Goal: Complete Application Form: Complete application form

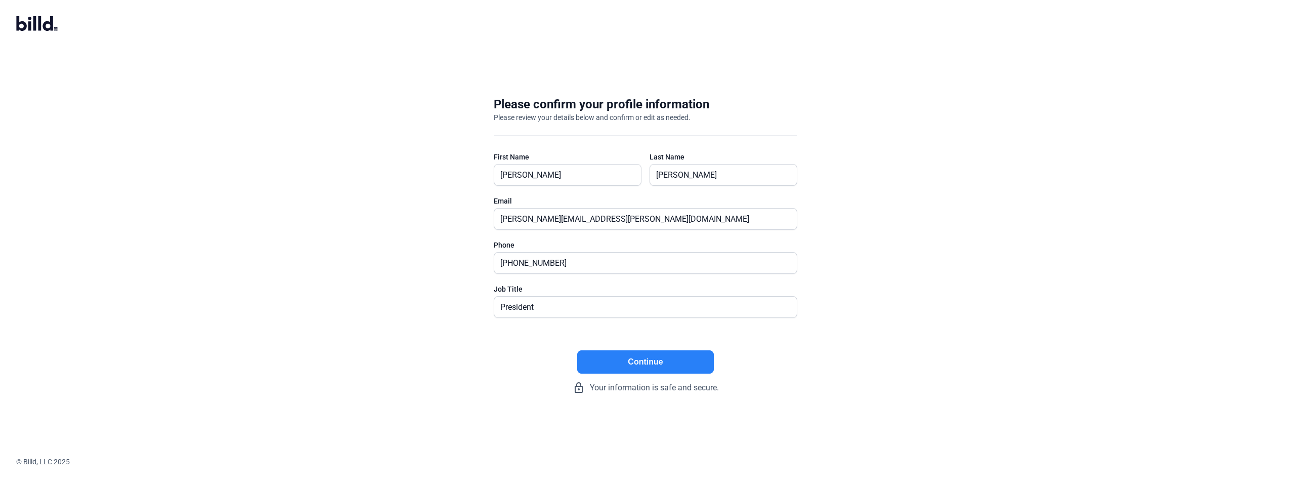
type input "President"
click at [650, 359] on button "Continue" at bounding box center [645, 361] width 137 height 23
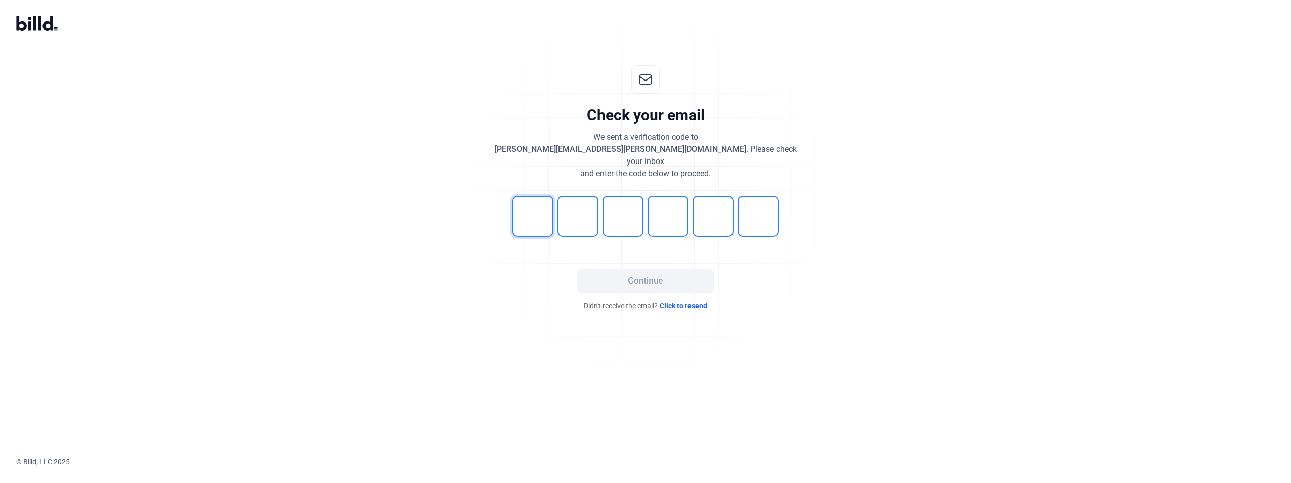
click at [528, 204] on input "tel" at bounding box center [532, 216] width 41 height 41
type input "6"
type input "8"
type input "4"
type input "7"
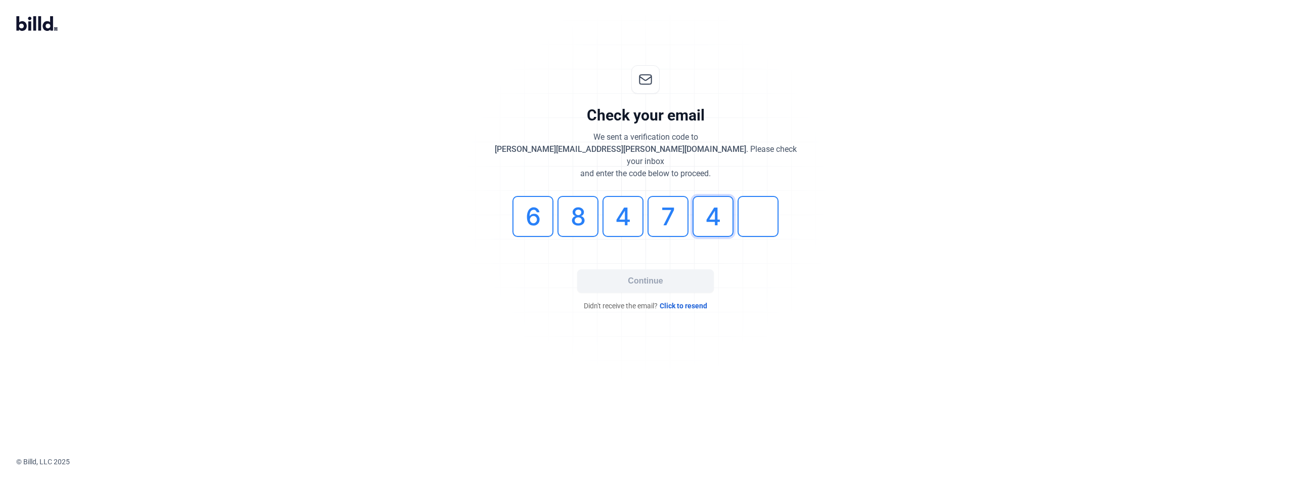
type input "4"
type input "5"
click at [632, 273] on button "Continue" at bounding box center [645, 280] width 137 height 23
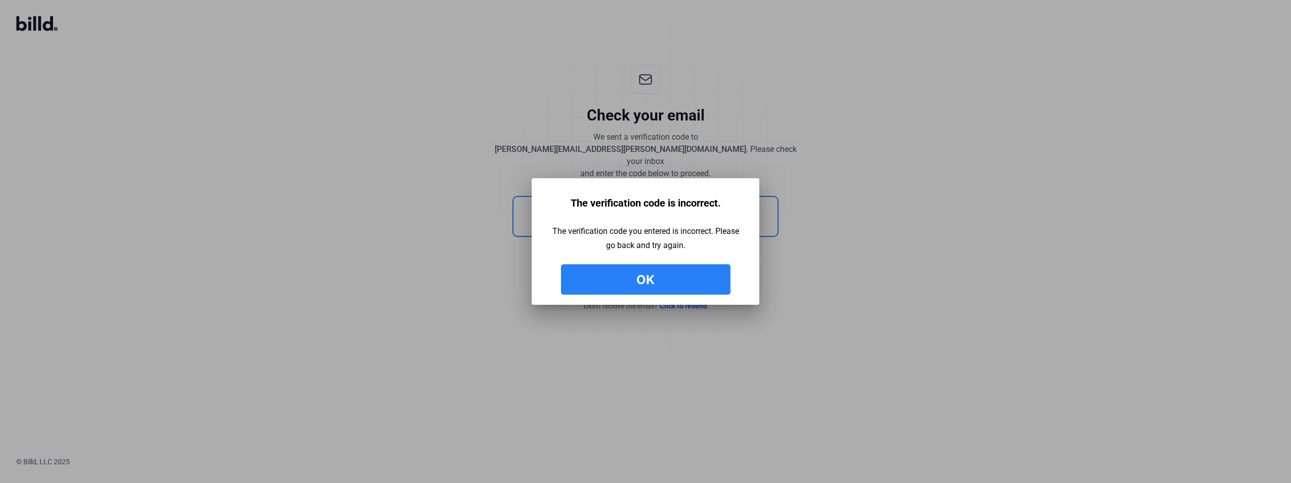
click at [636, 290] on button "Ok" at bounding box center [645, 279] width 169 height 30
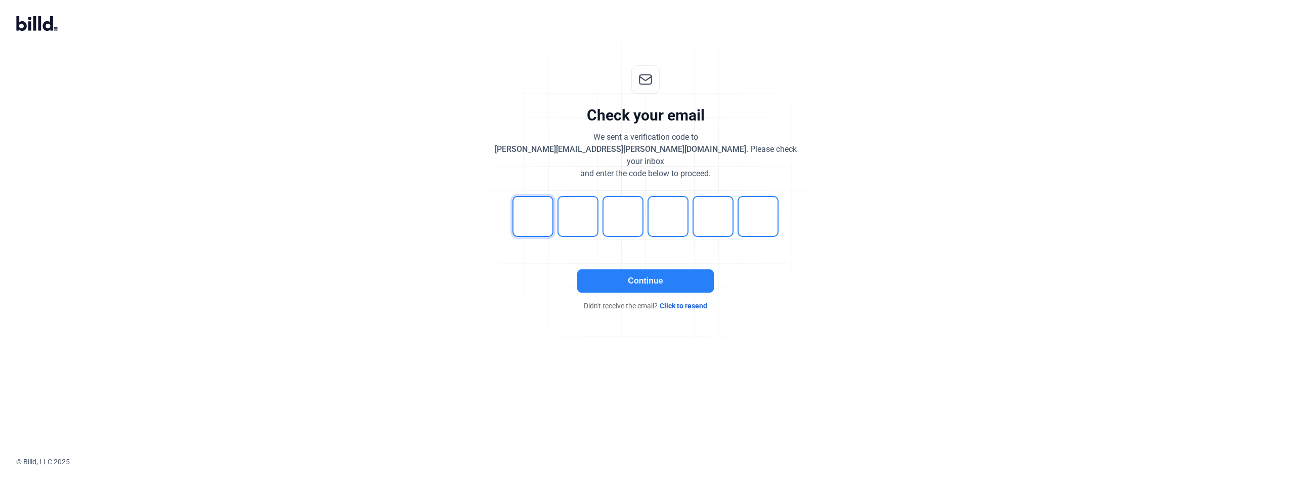
click at [543, 206] on input "tel" at bounding box center [532, 216] width 41 height 41
click at [529, 211] on input "tel" at bounding box center [532, 216] width 41 height 41
type input "6"
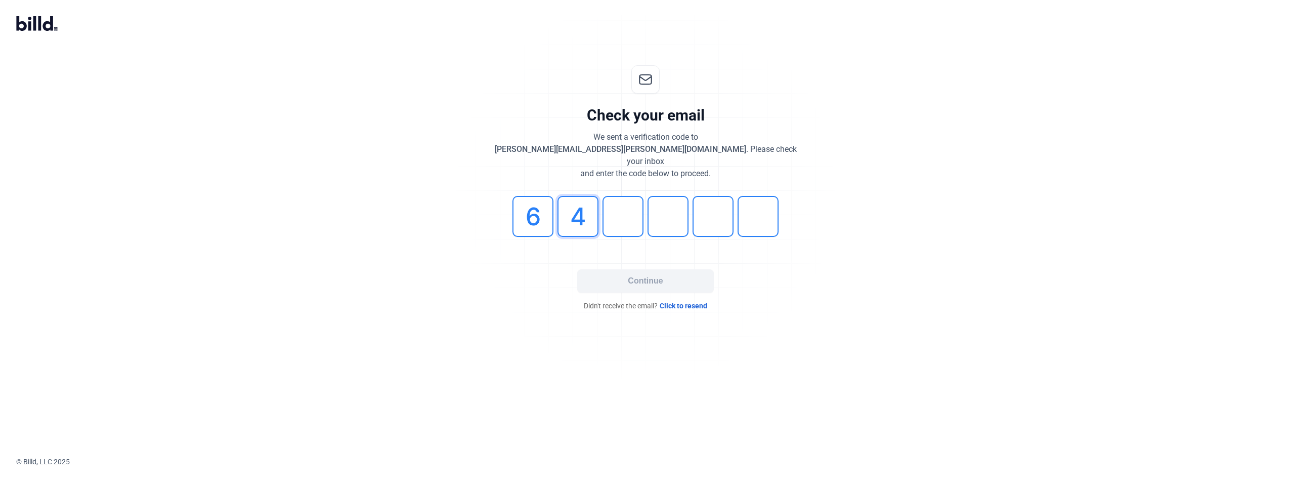
type input "4"
type input "8"
type input "7"
type input "4"
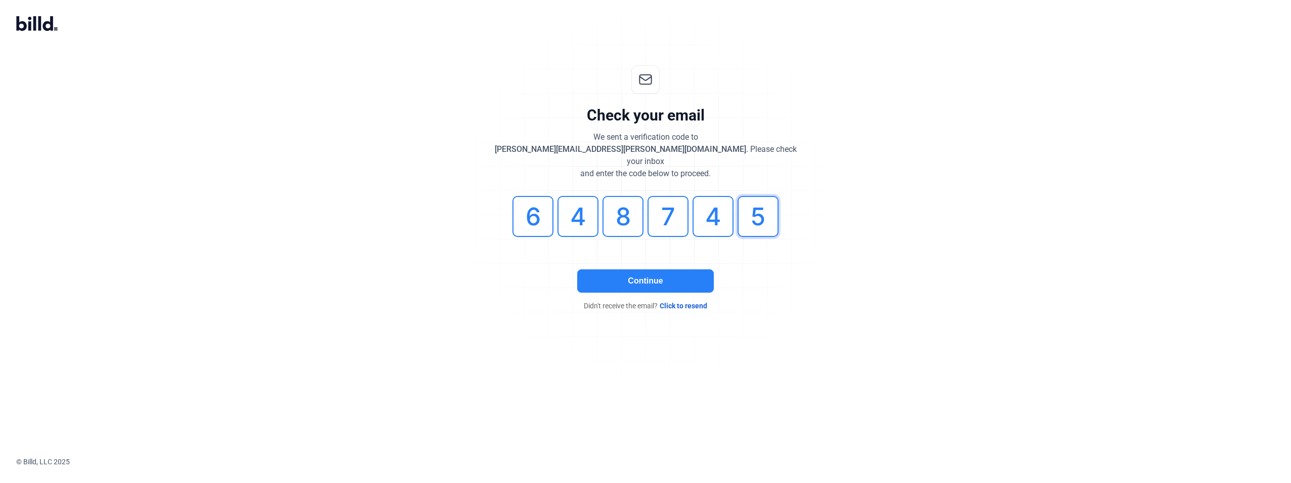
type input "5"
click at [657, 271] on button "Continue" at bounding box center [645, 280] width 137 height 23
click at [657, 271] on div "Check your email We sent a verification code to [PERSON_NAME][EMAIL_ADDRESS][PE…" at bounding box center [646, 188] width 336 height 278
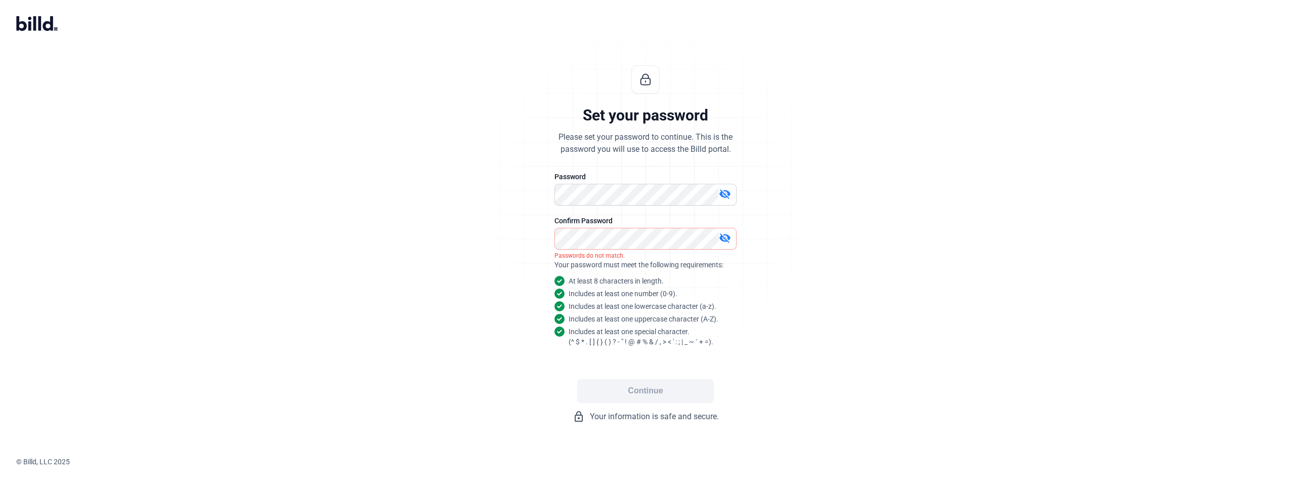
click at [722, 197] on mat-icon "visibility_off" at bounding box center [725, 194] width 12 height 12
click at [723, 235] on mat-icon "visibility_off" at bounding box center [725, 238] width 12 height 12
click at [652, 394] on button "Continue" at bounding box center [645, 390] width 137 height 23
click at [640, 389] on button "Continue" at bounding box center [645, 390] width 137 height 23
click at [653, 380] on div "Set your password Please set your password to continue. This is the password yo…" at bounding box center [646, 244] width 336 height 390
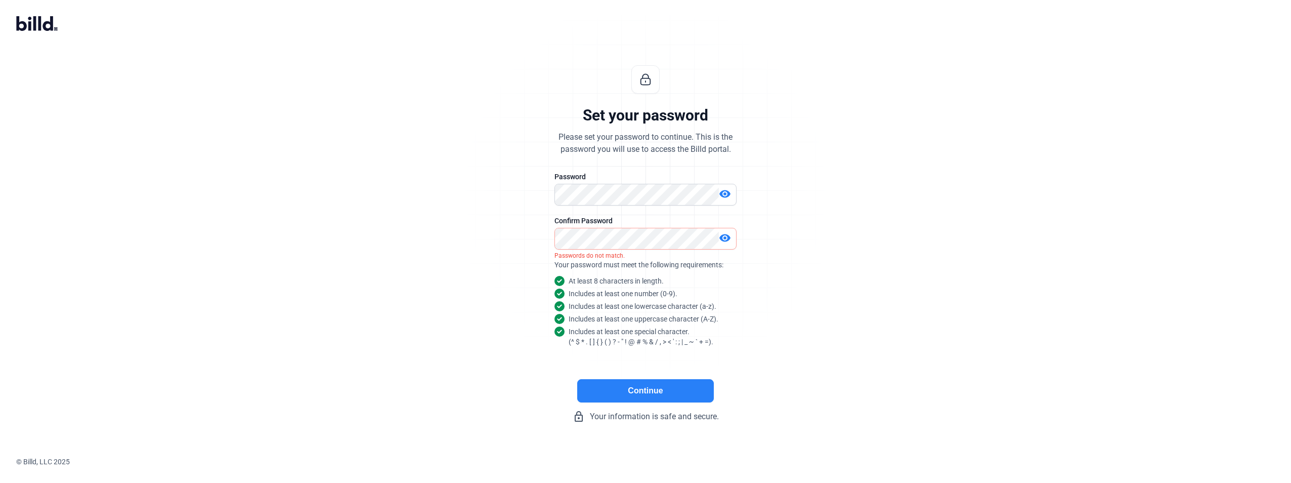
click at [650, 387] on button "Continue" at bounding box center [645, 390] width 137 height 23
click at [645, 389] on button "Continue" at bounding box center [645, 390] width 137 height 23
click at [669, 385] on button "Continue" at bounding box center [645, 390] width 137 height 23
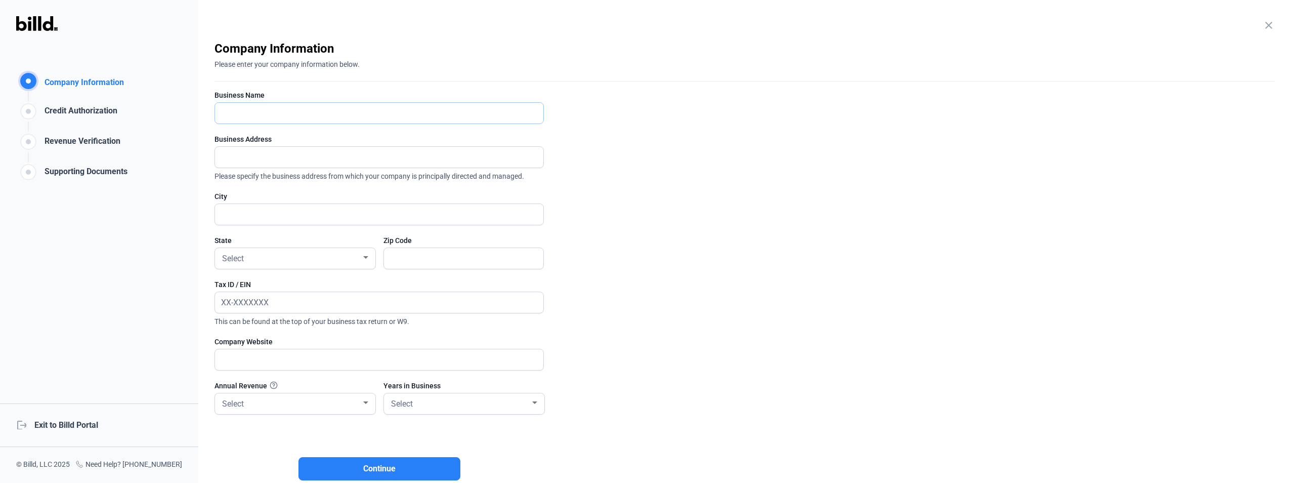
click at [280, 110] on input "text" at bounding box center [373, 113] width 317 height 21
type input "[PERSON_NAME], LLC"
click at [230, 152] on input "text" at bounding box center [373, 157] width 317 height 21
type input "[STREET_ADDRESS][PERSON_NAME]"
type input "[GEOGRAPHIC_DATA]"
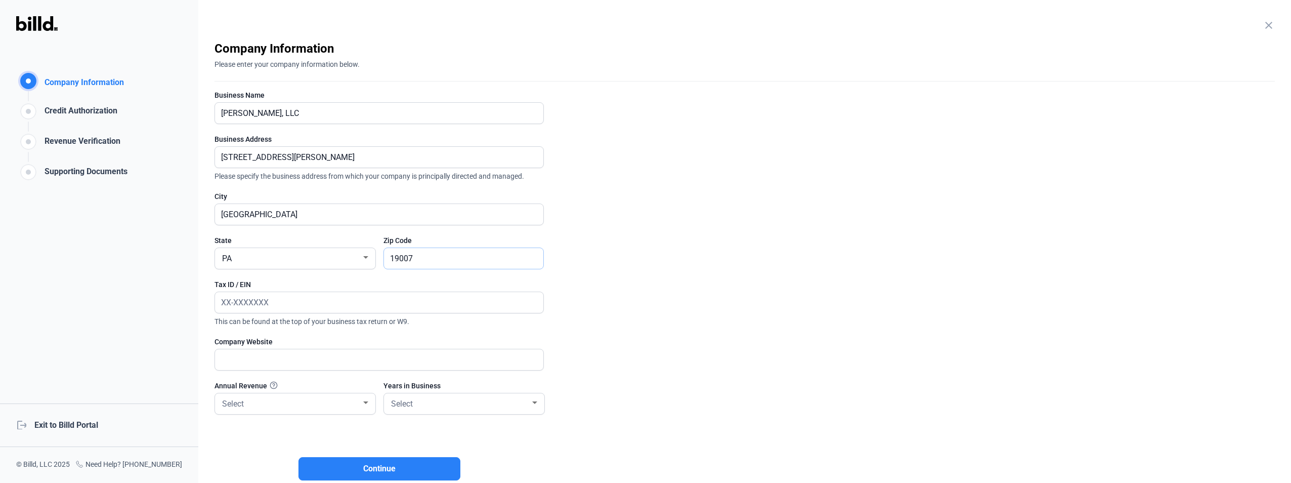
type input "19007"
type input "[US_EMPLOYER_IDENTIFICATION_NUMBER]"
type input "[DOMAIN_NAME][PERSON_NAME]"
click at [338, 406] on div "Select" at bounding box center [290, 403] width 141 height 14
click at [276, 366] on span "$8M - $25M" at bounding box center [295, 363] width 150 height 18
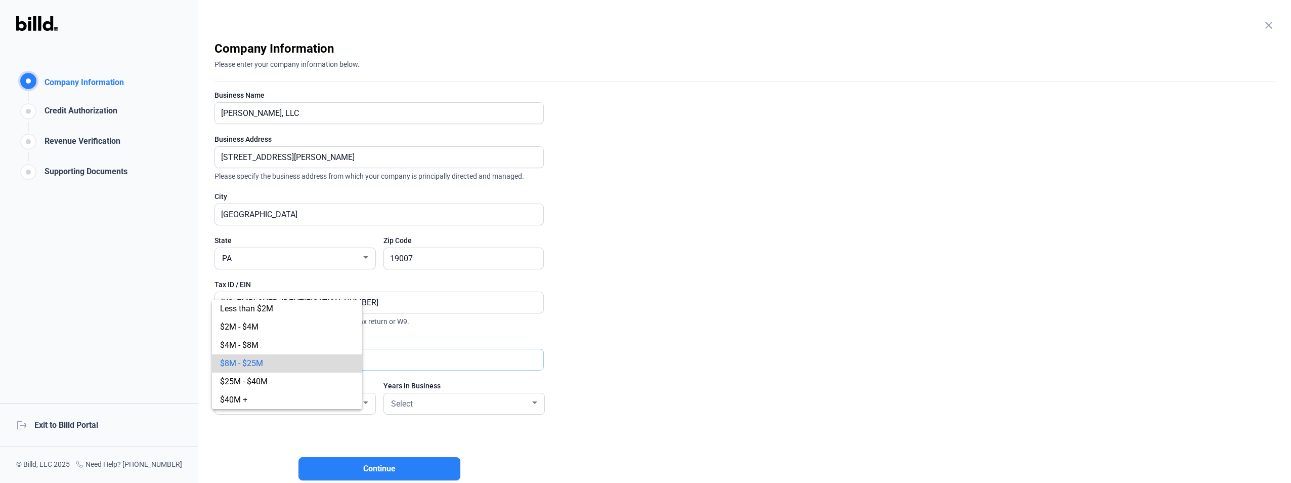
click at [276, 366] on input "[DOMAIN_NAME][PERSON_NAME]" at bounding box center [373, 359] width 317 height 21
click at [491, 400] on div "Select" at bounding box center [459, 403] width 141 height 14
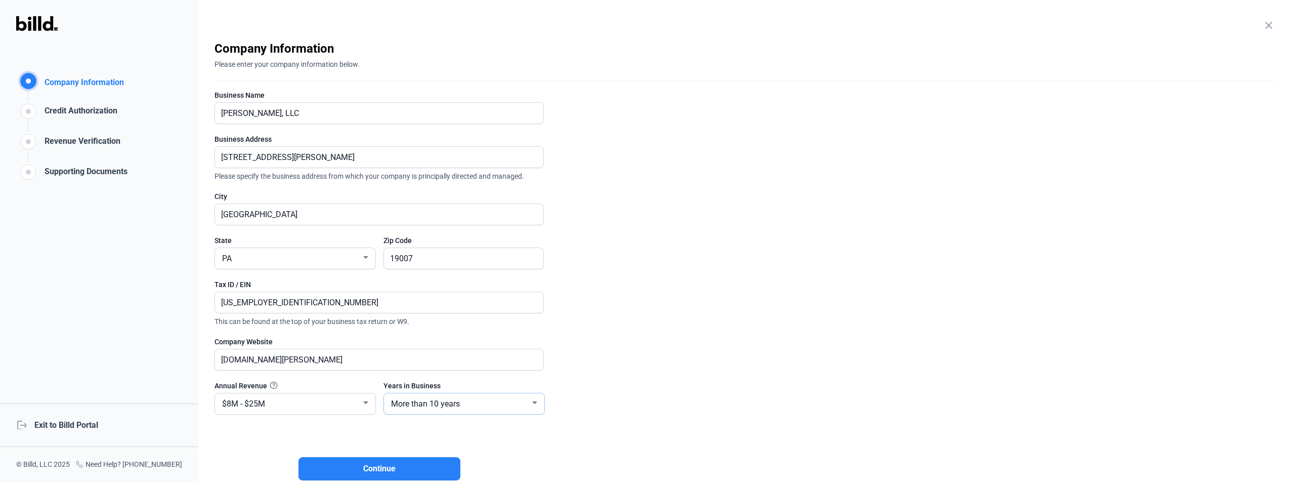
click at [491, 400] on div "More than 10 years" at bounding box center [459, 403] width 141 height 14
click at [459, 405] on span "More than 10 years" at bounding box center [464, 403] width 150 height 18
click at [459, 405] on span "More than 10 years" at bounding box center [425, 404] width 69 height 10
click at [364, 471] on div at bounding box center [645, 241] width 1291 height 483
click at [376, 467] on span "Continue" at bounding box center [379, 468] width 32 height 12
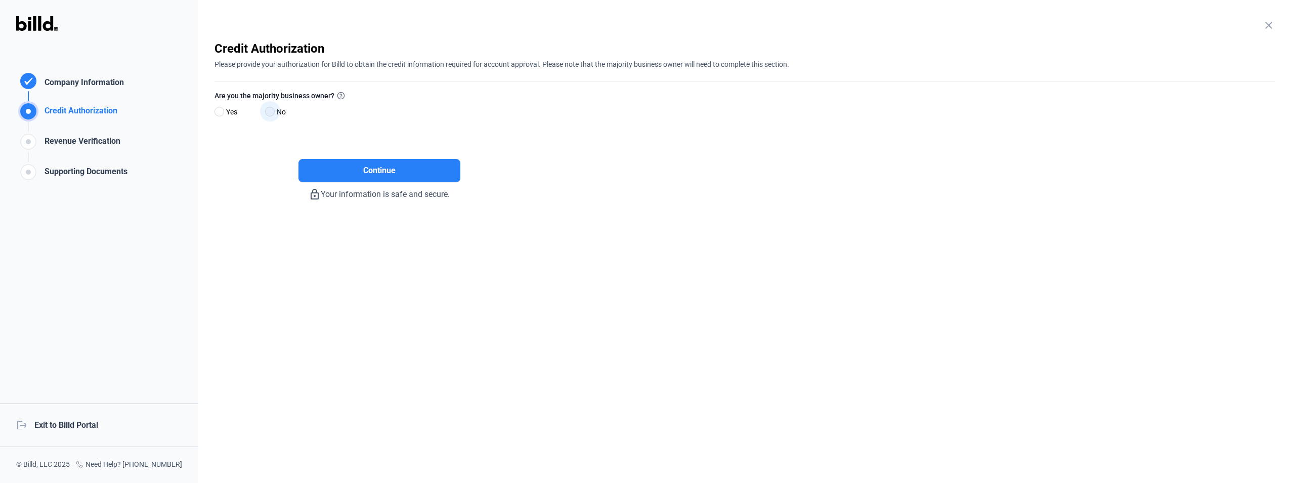
click at [273, 113] on span at bounding box center [270, 112] width 10 height 10
click at [273, 113] on input "No" at bounding box center [269, 112] width 8 height 8
radio input "true"
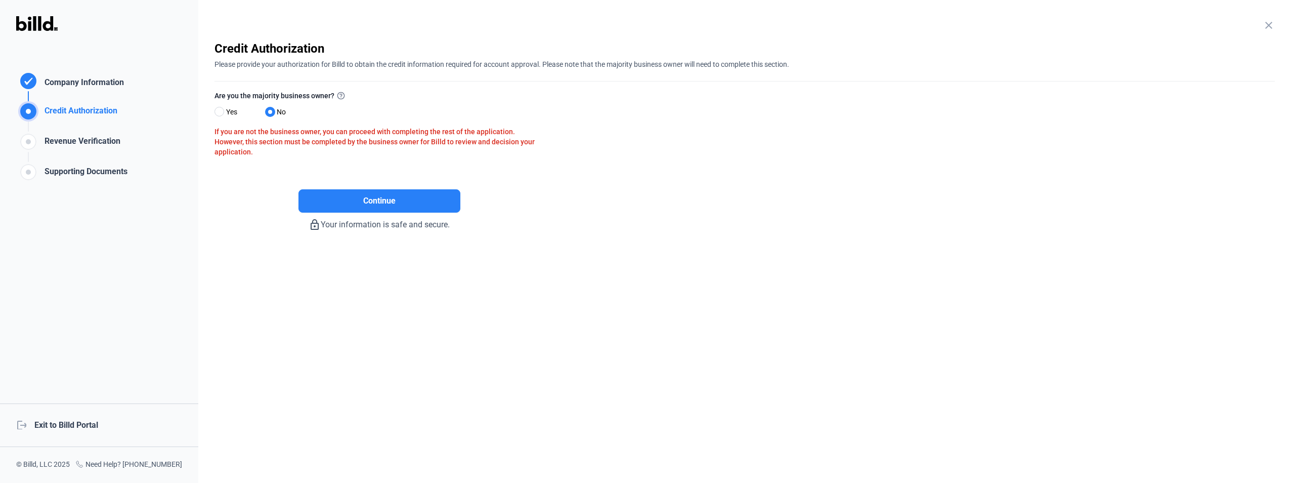
click at [237, 106] on div "Are you the majority business owner? Yes No" at bounding box center [378, 108] width 329 height 36
click at [221, 116] on span at bounding box center [219, 112] width 10 height 10
click at [221, 116] on input "Yes" at bounding box center [218, 112] width 8 height 8
radio input "true"
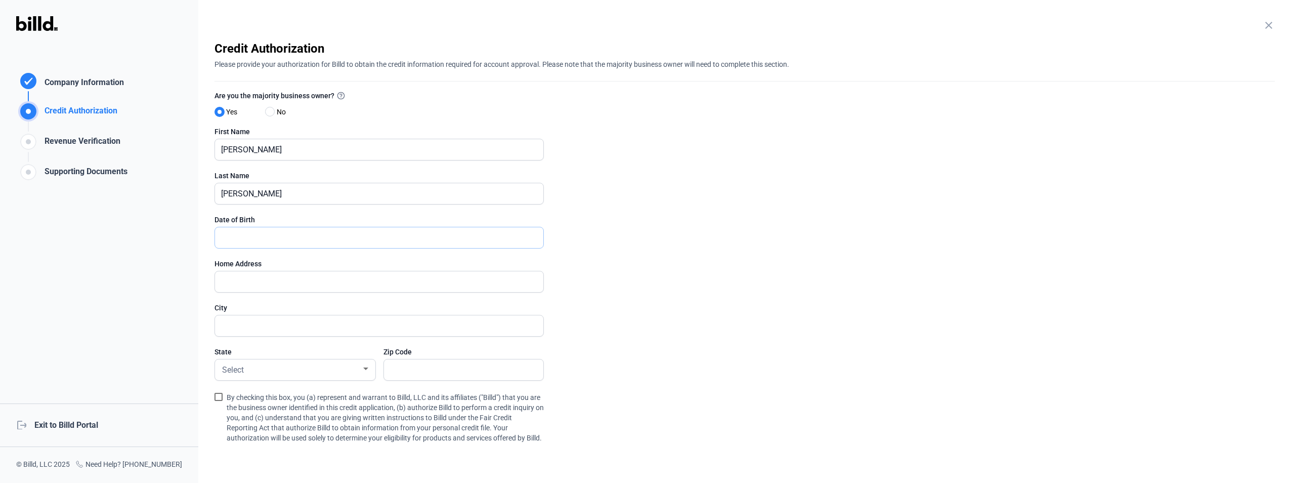
click at [249, 238] on input "text" at bounding box center [379, 237] width 328 height 21
type input "[DATE]"
type input "9"
type input "[STREET_ADDRESS][US_STATE]"
type input "[GEOGRAPHIC_DATA]"
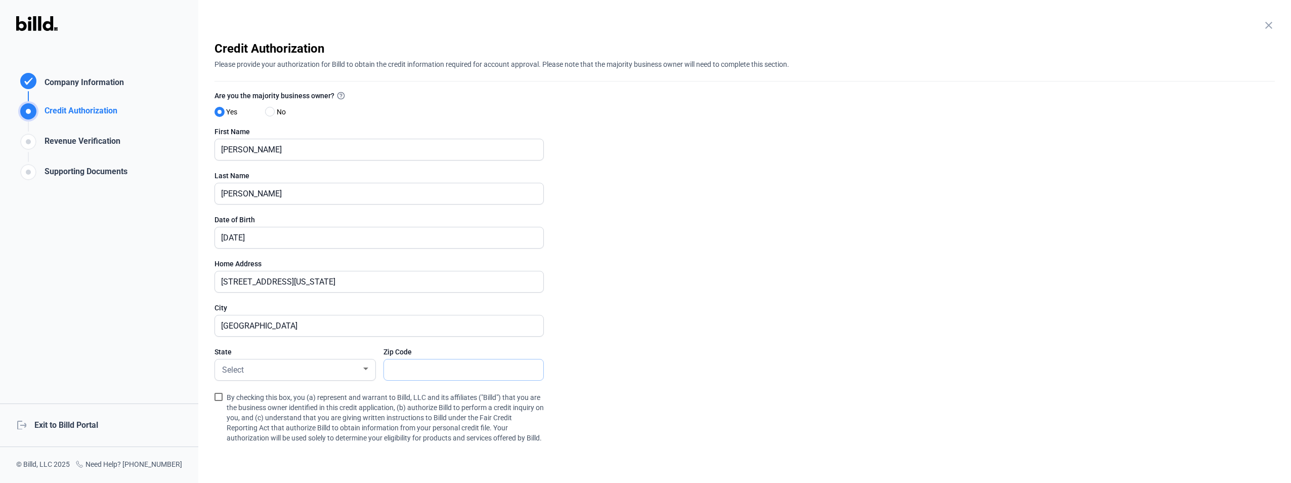
type input "19460"
type input "[GEOGRAPHIC_DATA]"
click at [275, 365] on div "Select" at bounding box center [290, 369] width 141 height 14
click at [256, 367] on span "PA" at bounding box center [295, 366] width 150 height 18
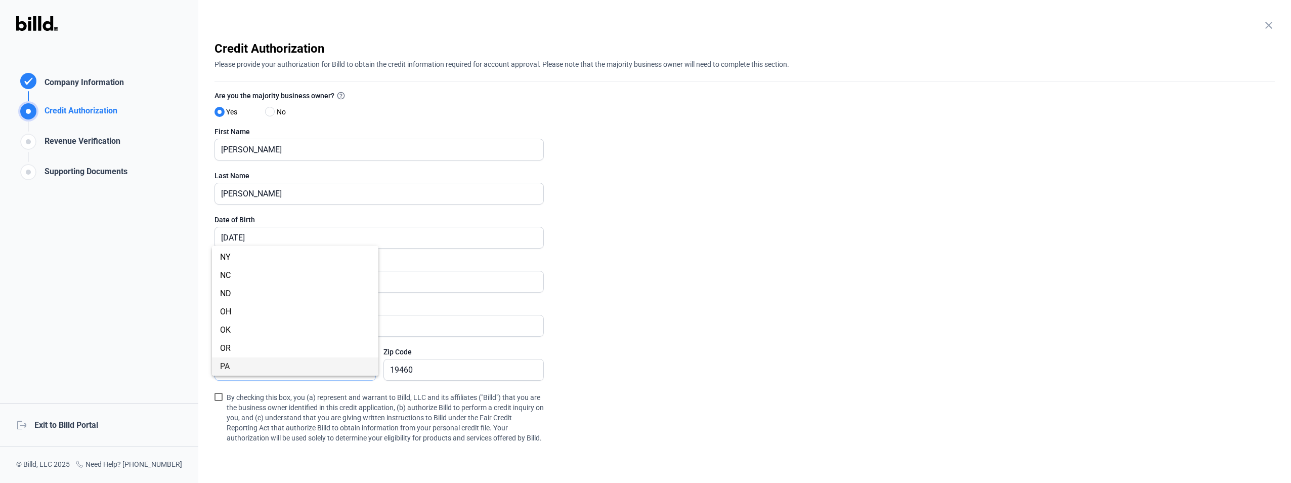
click at [256, 367] on div "Select" at bounding box center [290, 369] width 141 height 14
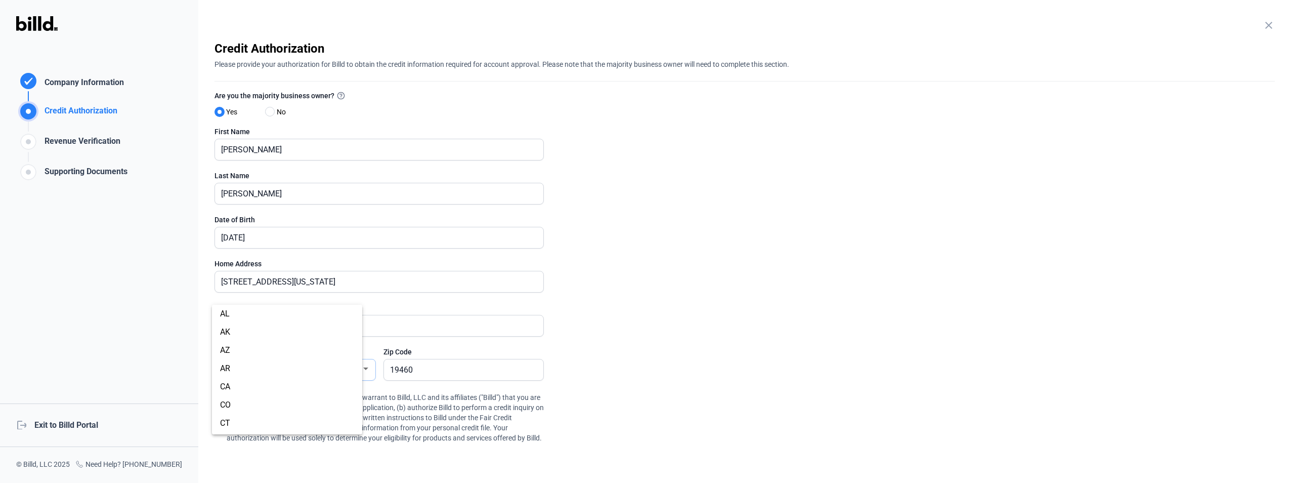
scroll to position [636, 0]
click at [460, 364] on div at bounding box center [645, 241] width 1291 height 483
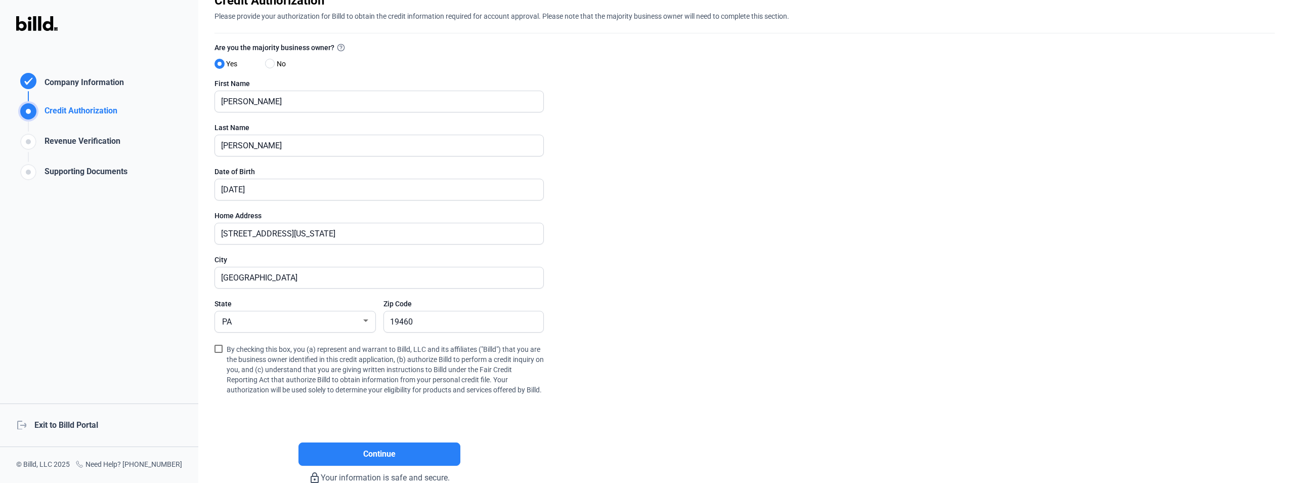
scroll to position [101, 0]
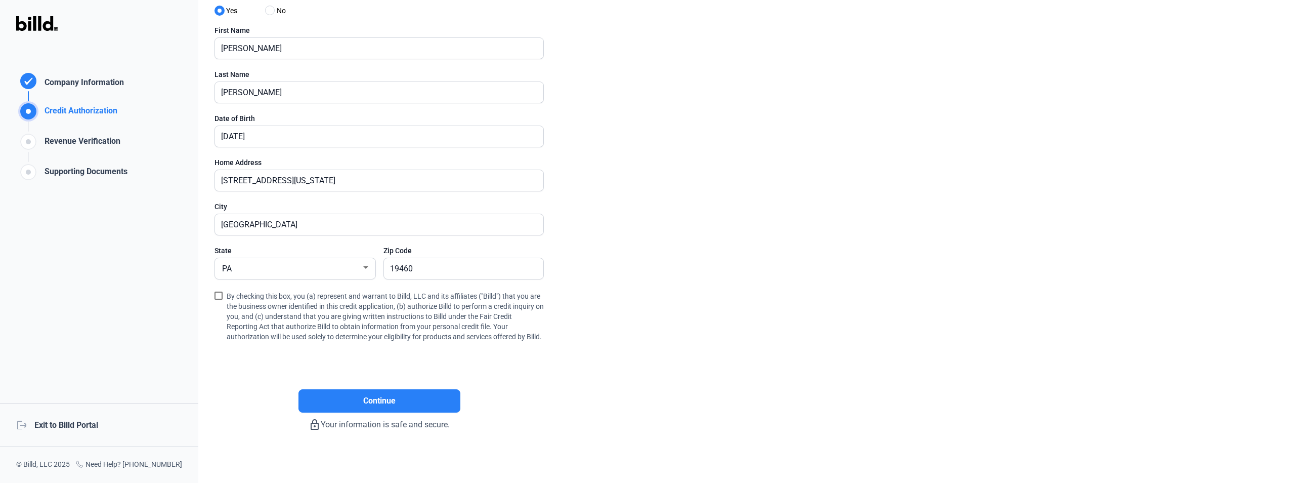
click at [220, 297] on span at bounding box center [218, 295] width 8 height 8
click at [0, 0] on input "By checking this box, you (a) represent and warrant to Billd, LLC and its affil…" at bounding box center [0, 0] width 0 height 0
click at [219, 298] on span at bounding box center [218, 295] width 8 height 8
click at [0, 0] on input "By checking this box, you (a) represent and warrant to Billd, LLC and its affil…" at bounding box center [0, 0] width 0 height 0
click at [218, 295] on span at bounding box center [218, 295] width 8 height 8
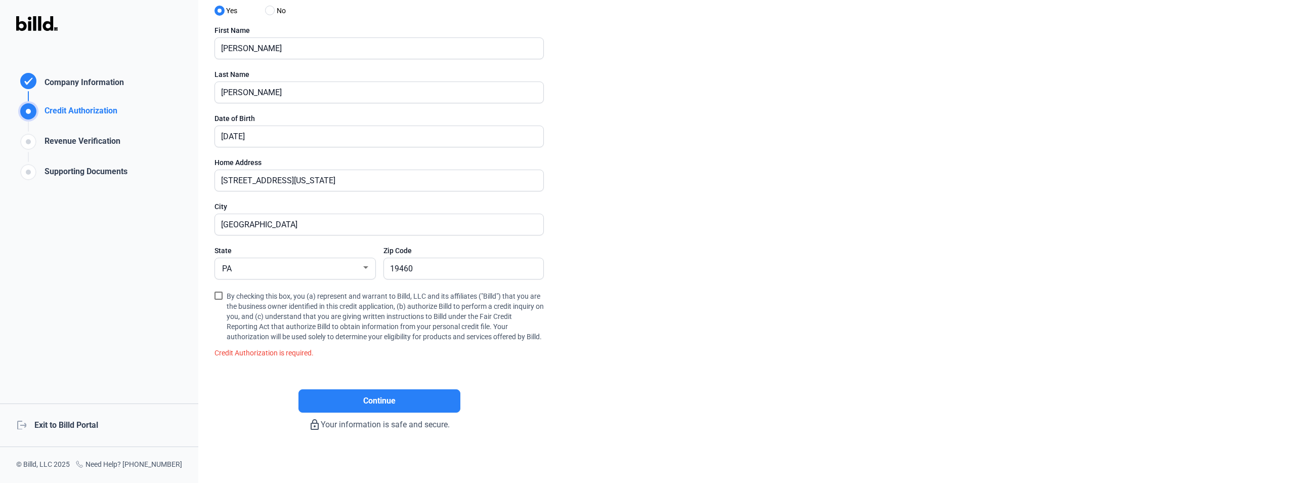
click at [0, 0] on input "By checking this box, you (a) represent and warrant to Billd, LLC and its affil…" at bounding box center [0, 0] width 0 height 0
click at [218, 295] on span at bounding box center [218, 295] width 8 height 8
click at [0, 0] on input "By checking this box, you (a) represent and warrant to Billd, LLC and its affil…" at bounding box center [0, 0] width 0 height 0
click at [218, 295] on span at bounding box center [218, 295] width 8 height 8
click at [0, 0] on input "By checking this box, you (a) represent and warrant to Billd, LLC and its affil…" at bounding box center [0, 0] width 0 height 0
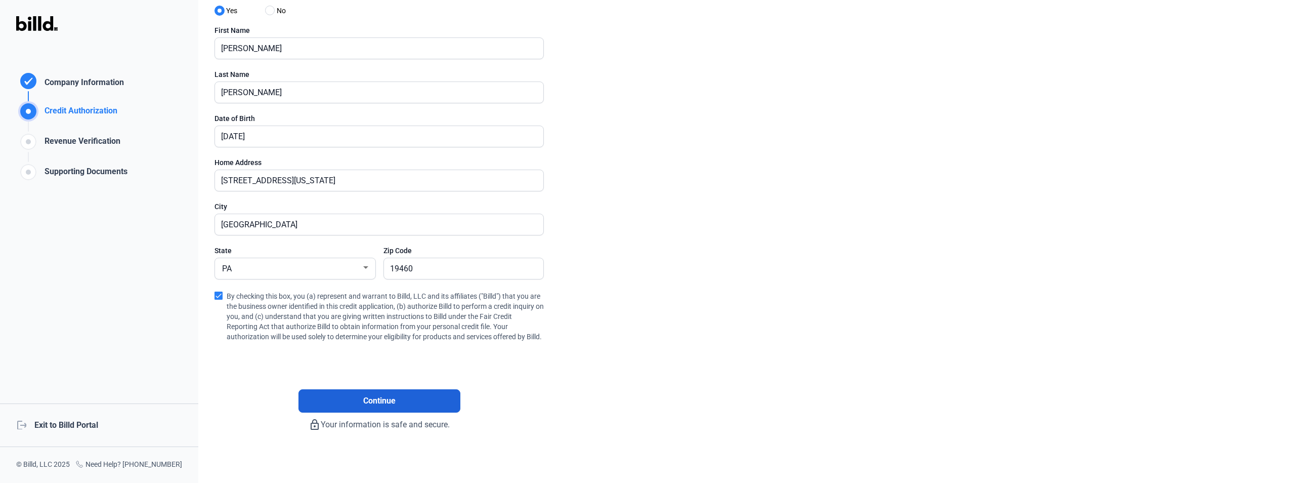
click at [369, 405] on span "Continue" at bounding box center [379, 401] width 32 height 12
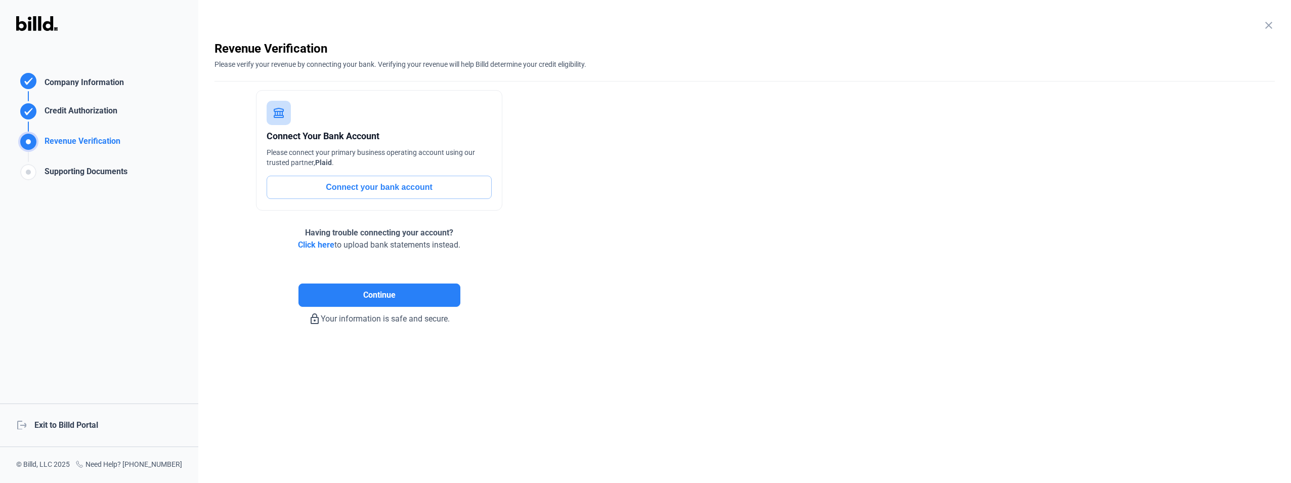
scroll to position [0, 0]
click at [307, 245] on span "Click here" at bounding box center [316, 245] width 36 height 10
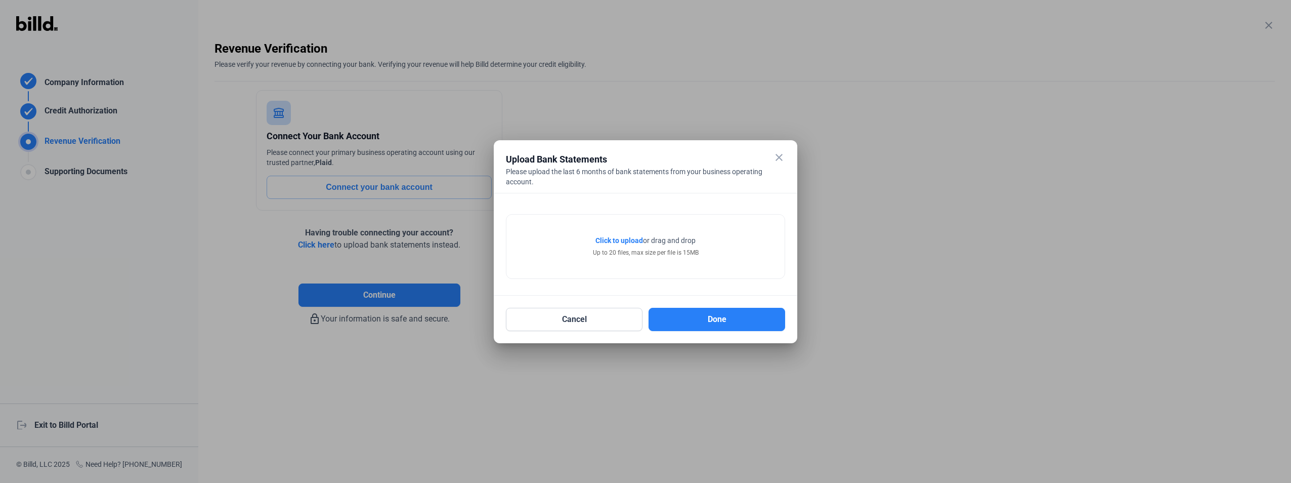
click at [307, 245] on div at bounding box center [645, 241] width 1291 height 483
click at [624, 238] on span "Click to upload" at bounding box center [619, 240] width 48 height 8
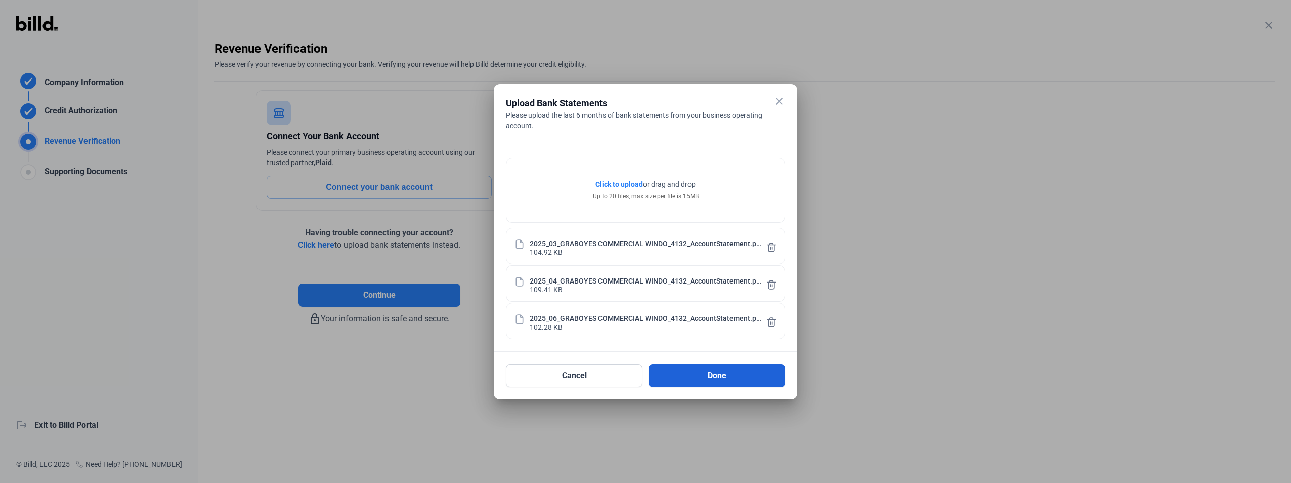
click at [704, 374] on button "Done" at bounding box center [717, 375] width 137 height 23
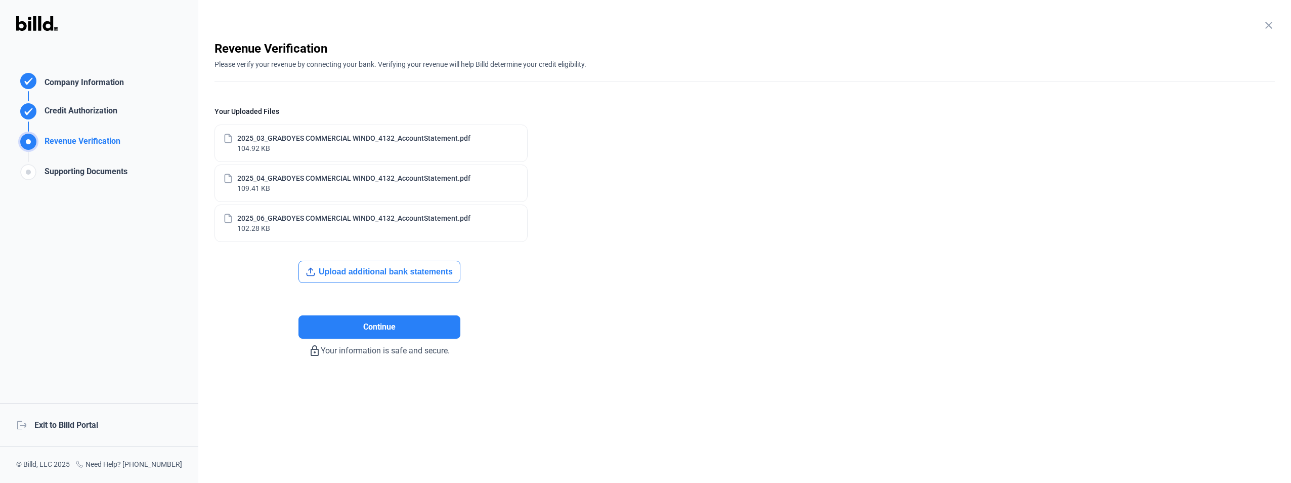
click at [397, 269] on button "Upload additional bank statements" at bounding box center [379, 272] width 162 height 22
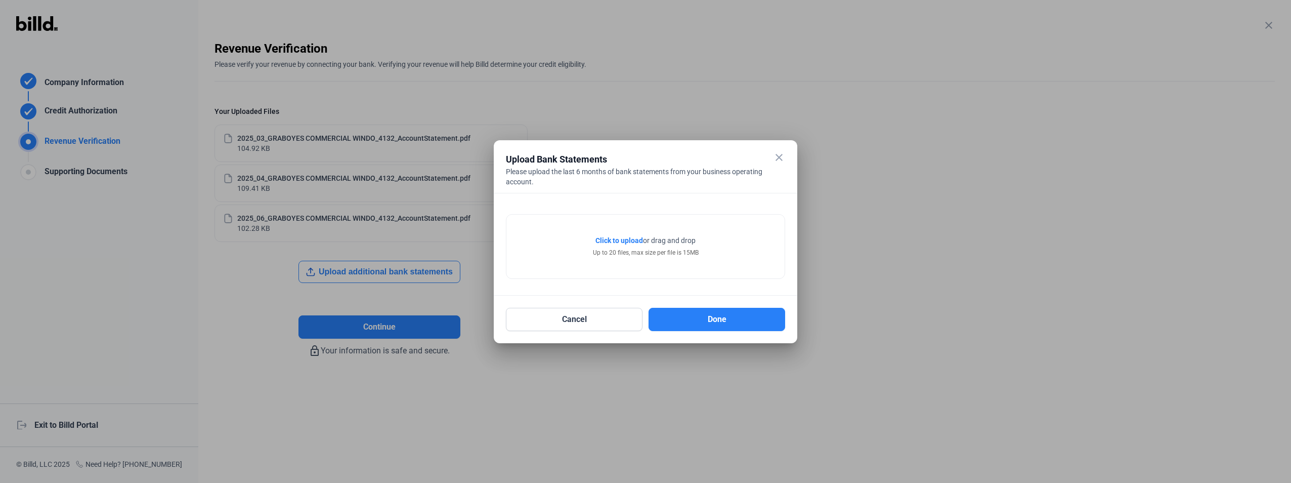
click at [616, 241] on span "Click to upload" at bounding box center [619, 240] width 48 height 8
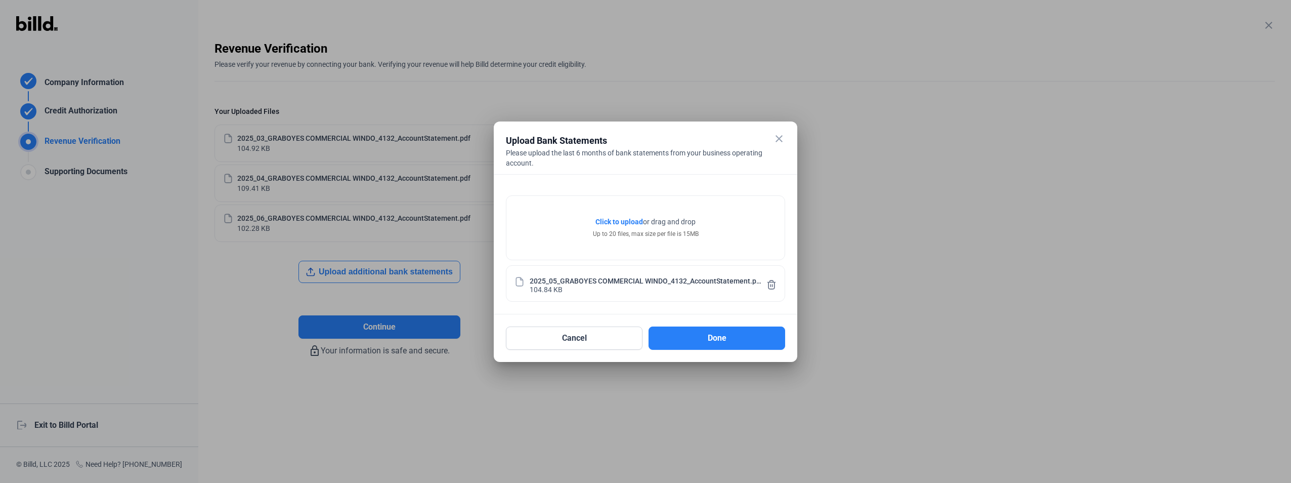
click at [624, 219] on span "Click to upload" at bounding box center [619, 222] width 48 height 8
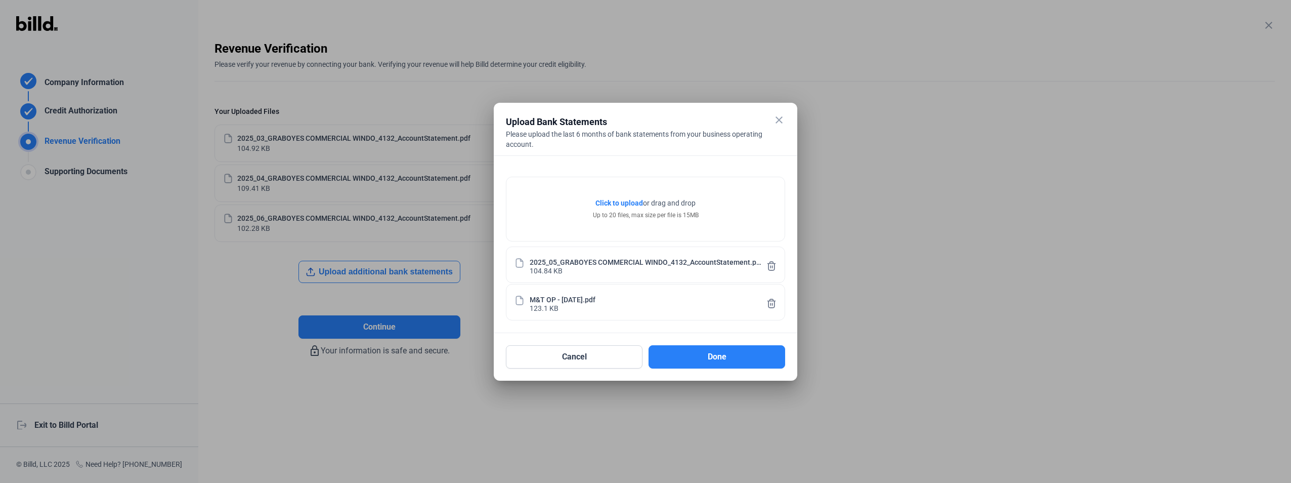
click at [772, 270] on icon at bounding box center [772, 266] width 8 height 9
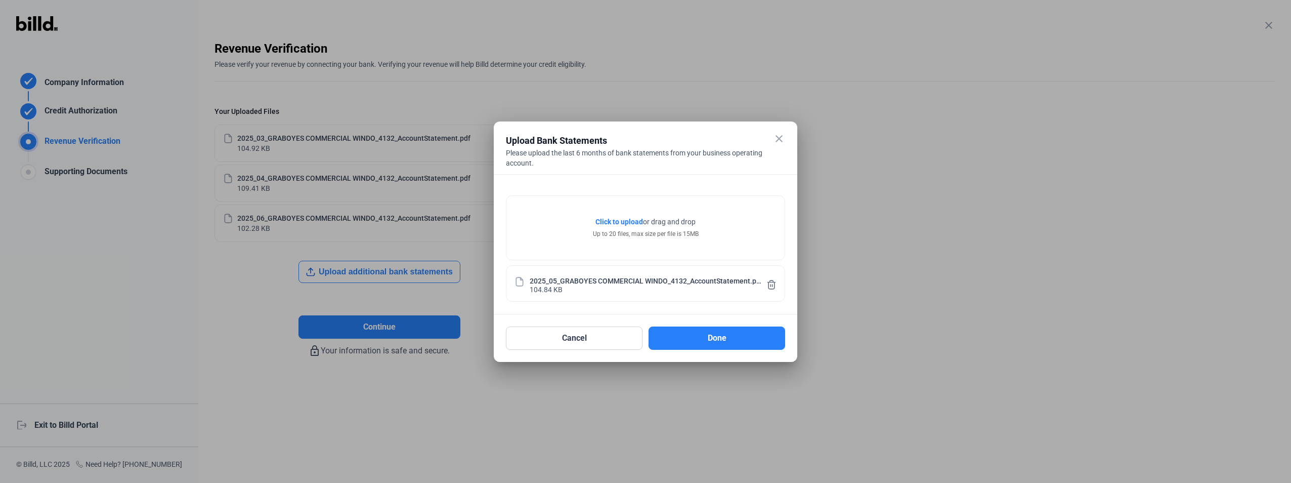
click at [619, 221] on span "Click to upload" at bounding box center [619, 222] width 48 height 8
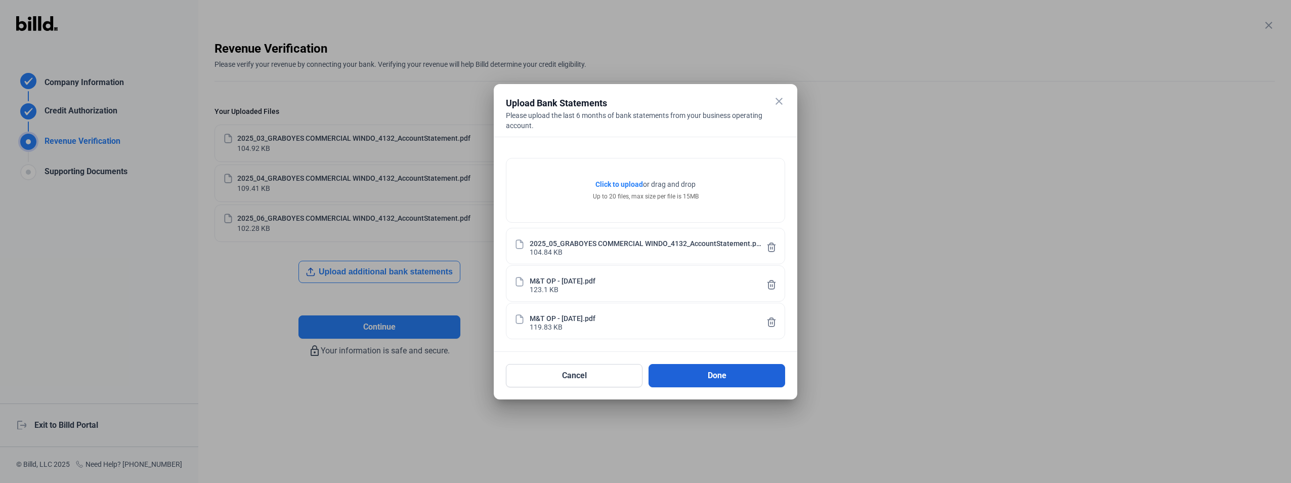
click at [709, 380] on button "Done" at bounding box center [717, 375] width 137 height 23
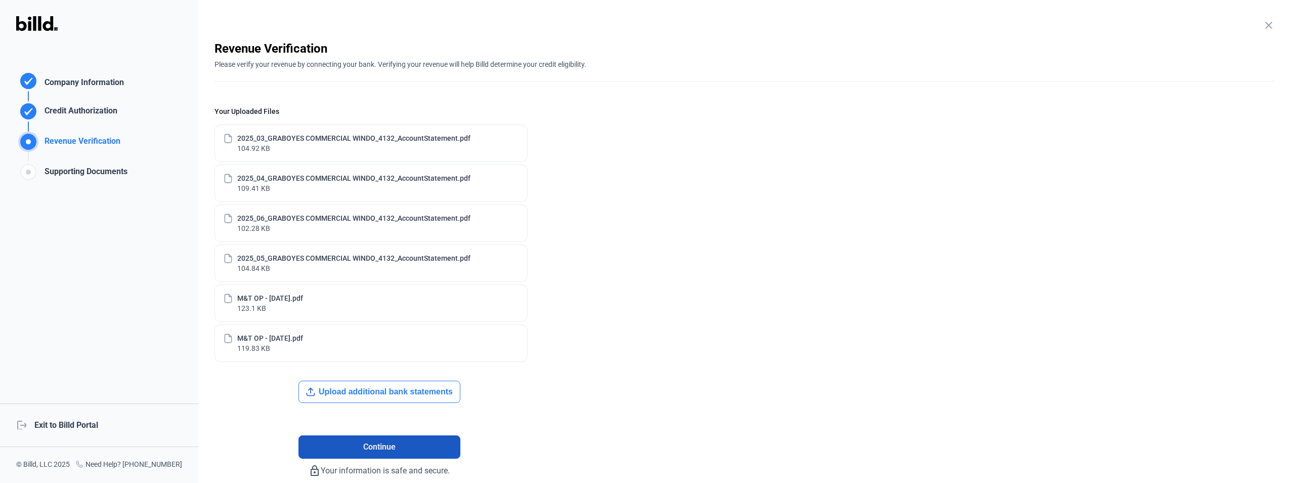
click at [372, 445] on span "Continue" at bounding box center [379, 447] width 32 height 12
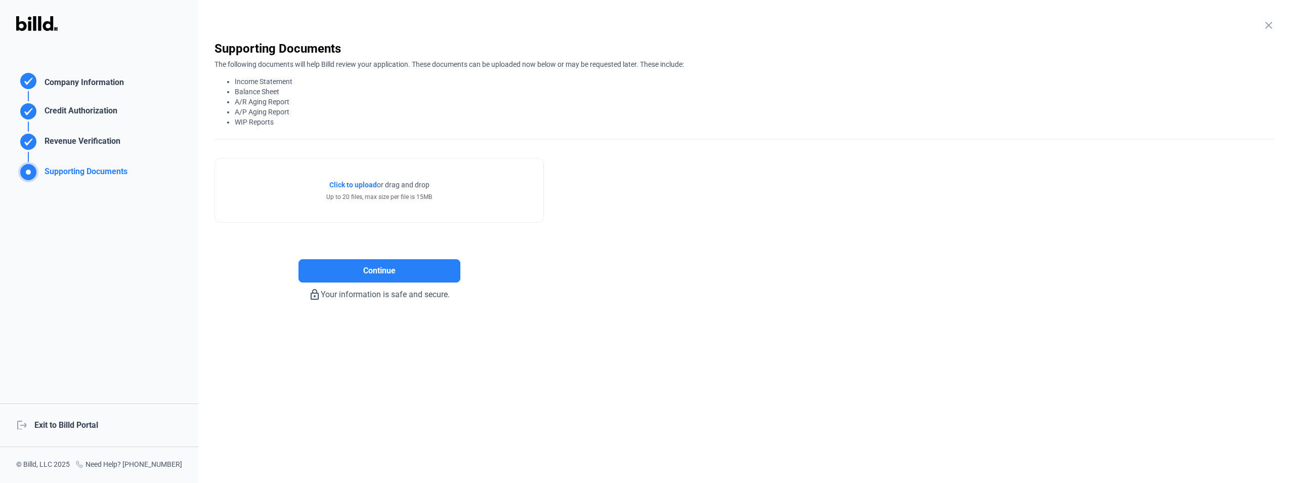
click at [364, 183] on span "Click to upload" at bounding box center [353, 185] width 48 height 8
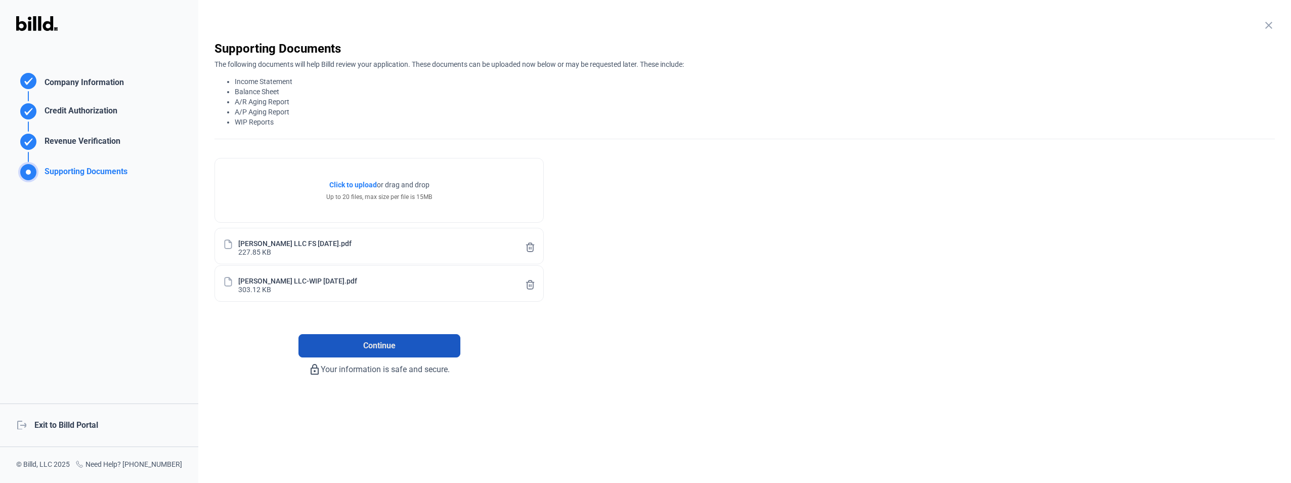
click at [372, 341] on span "Continue" at bounding box center [379, 345] width 32 height 12
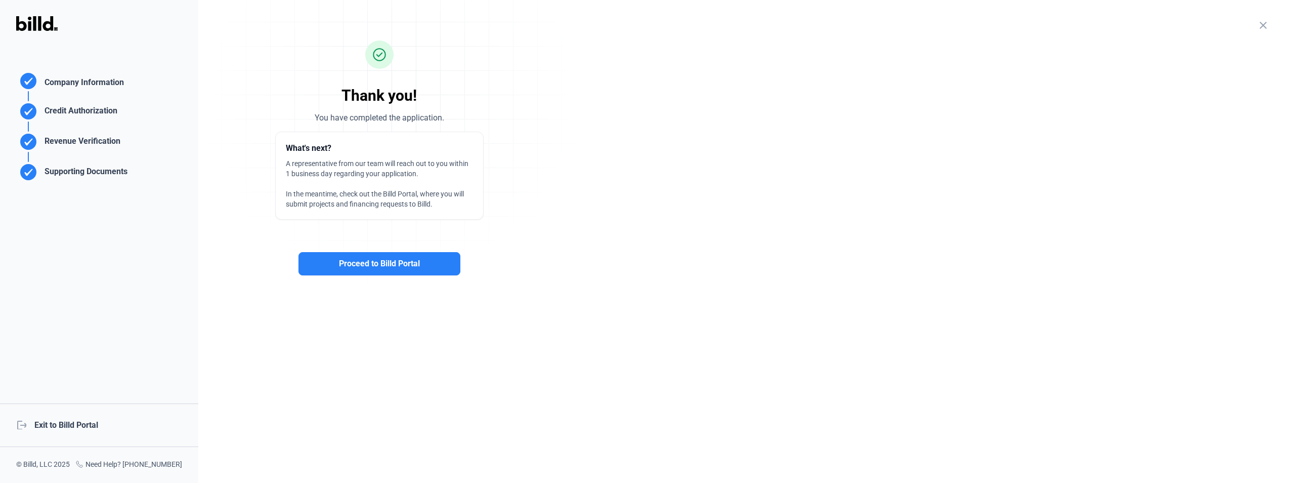
click at [62, 164] on div "Supporting Documents" at bounding box center [71, 167] width 111 height 30
click at [59, 169] on div "Supporting Documents" at bounding box center [83, 173] width 87 height 17
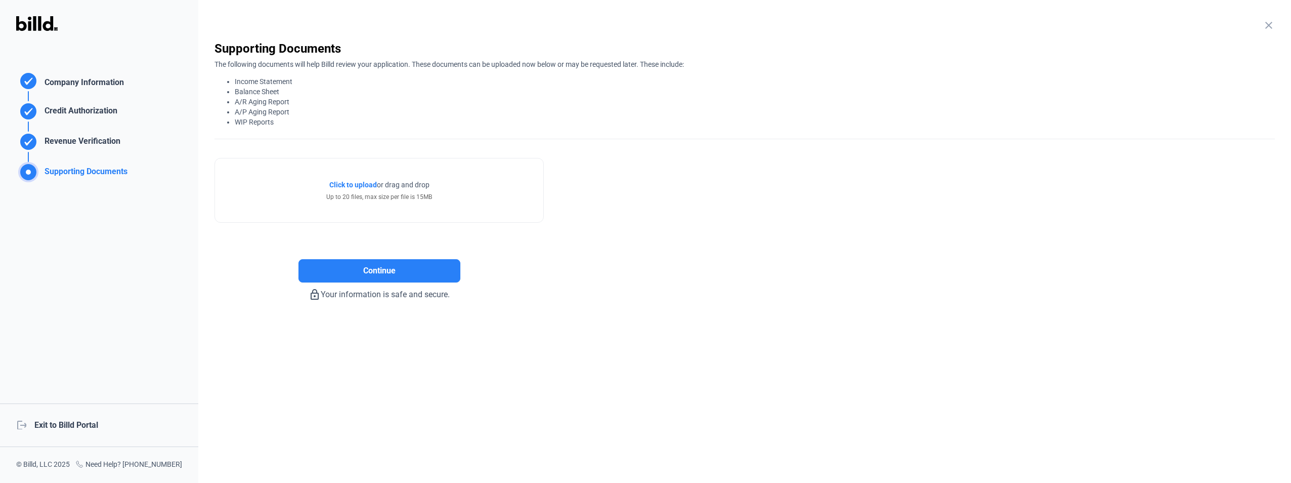
click at [349, 183] on span "Click to upload" at bounding box center [353, 185] width 48 height 8
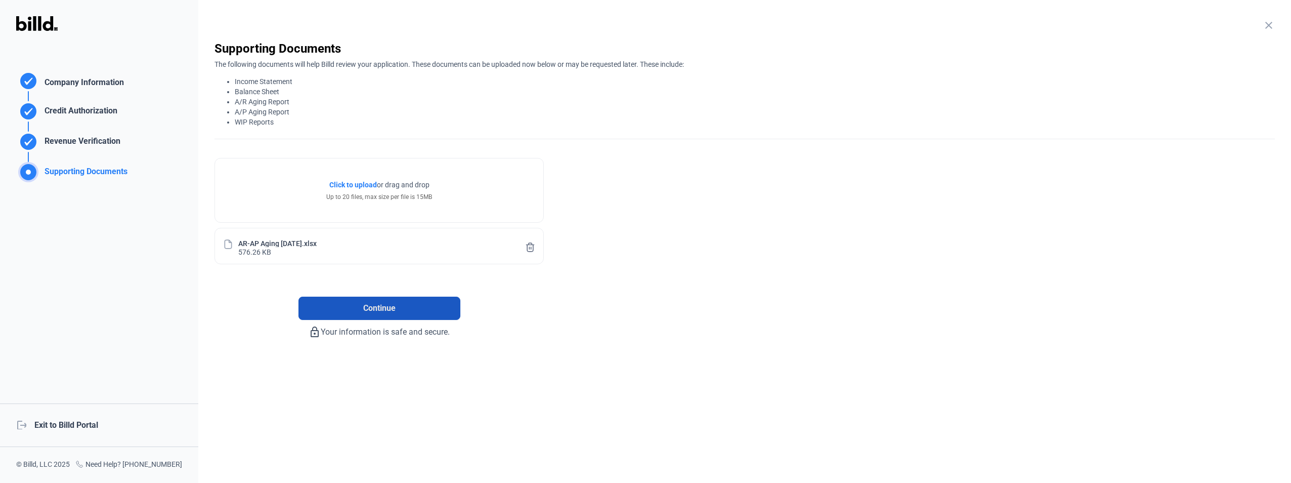
click at [375, 310] on span "Continue" at bounding box center [379, 308] width 32 height 12
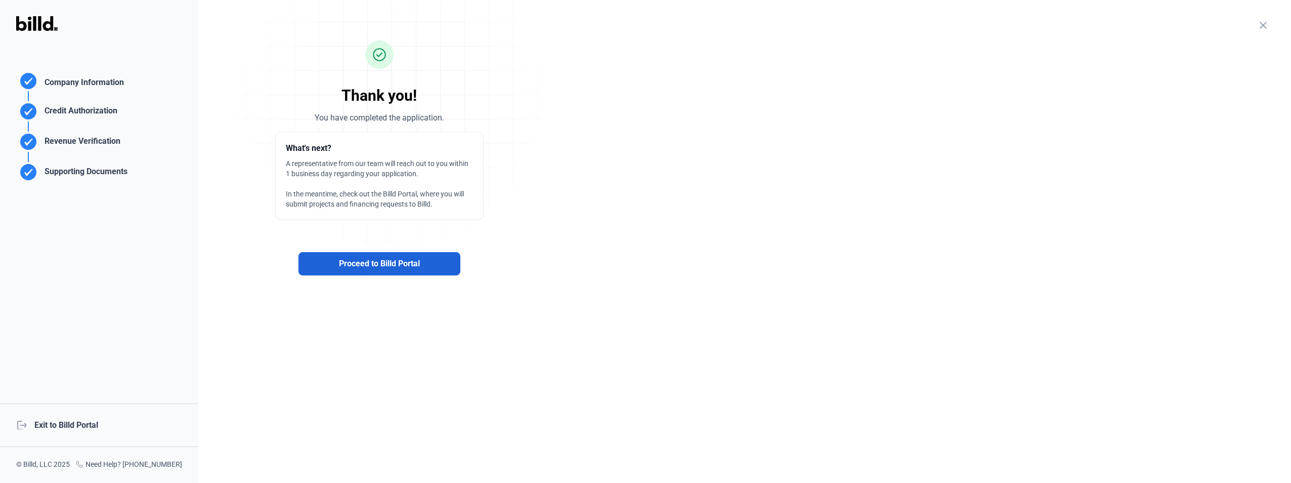
click at [366, 265] on span "Proceed to Billd Portal" at bounding box center [379, 263] width 81 height 12
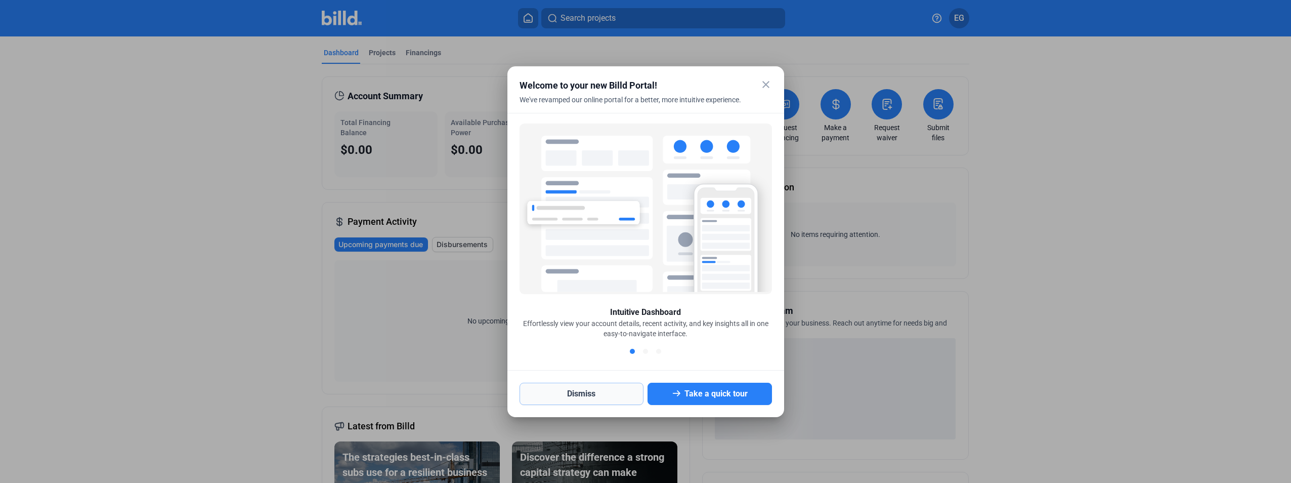
click at [577, 392] on button "Dismiss" at bounding box center [582, 393] width 124 height 22
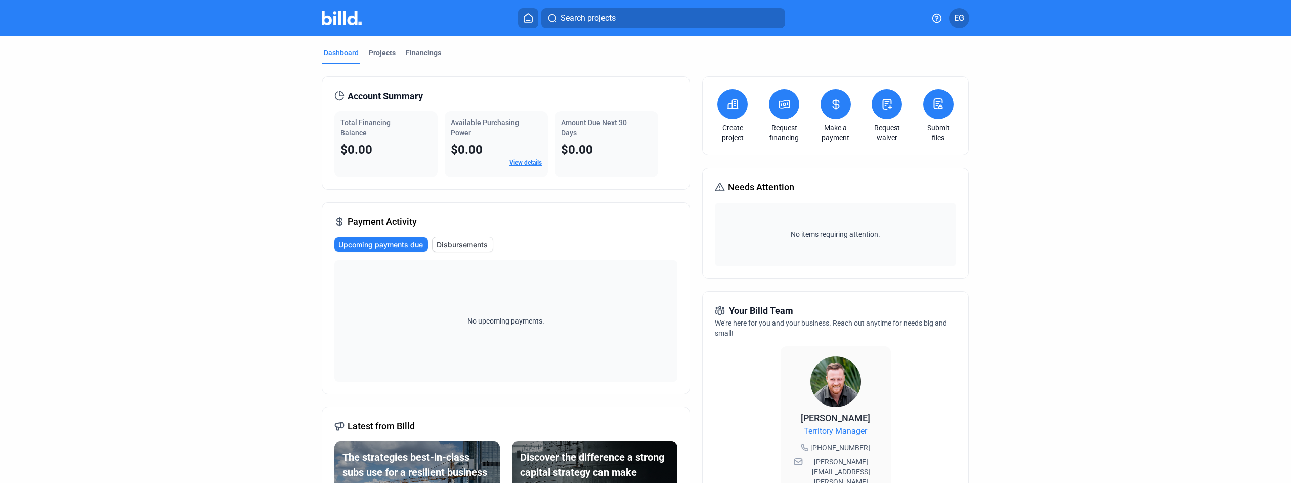
click at [964, 19] on button "EG" at bounding box center [959, 18] width 20 height 20
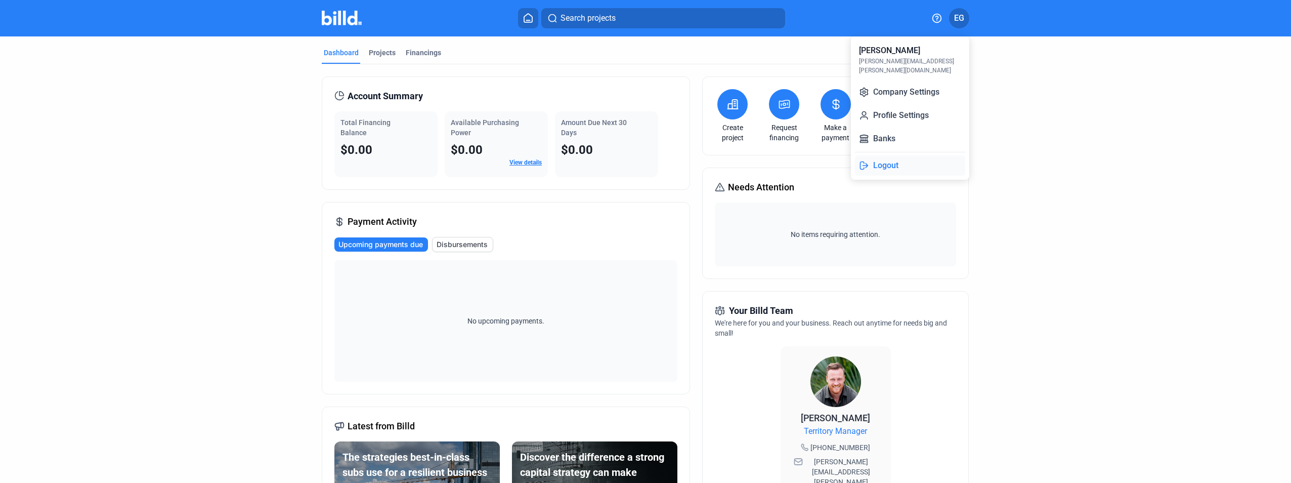
click at [892, 155] on button "Logout" at bounding box center [910, 165] width 110 height 20
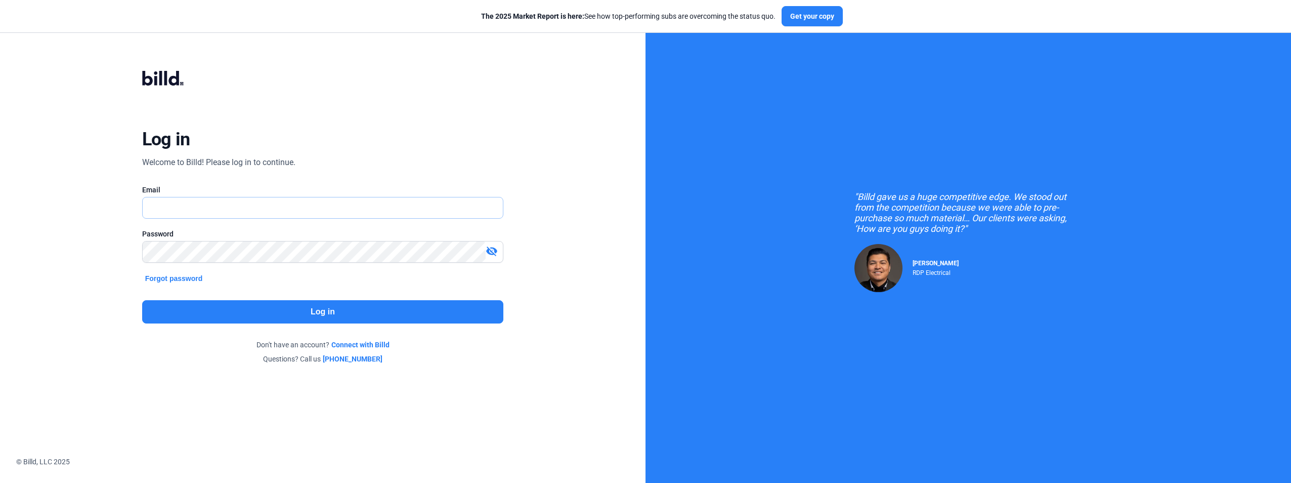
type input "[PERSON_NAME][EMAIL_ADDRESS][PERSON_NAME][DOMAIN_NAME]"
